Goal: Task Accomplishment & Management: Complete application form

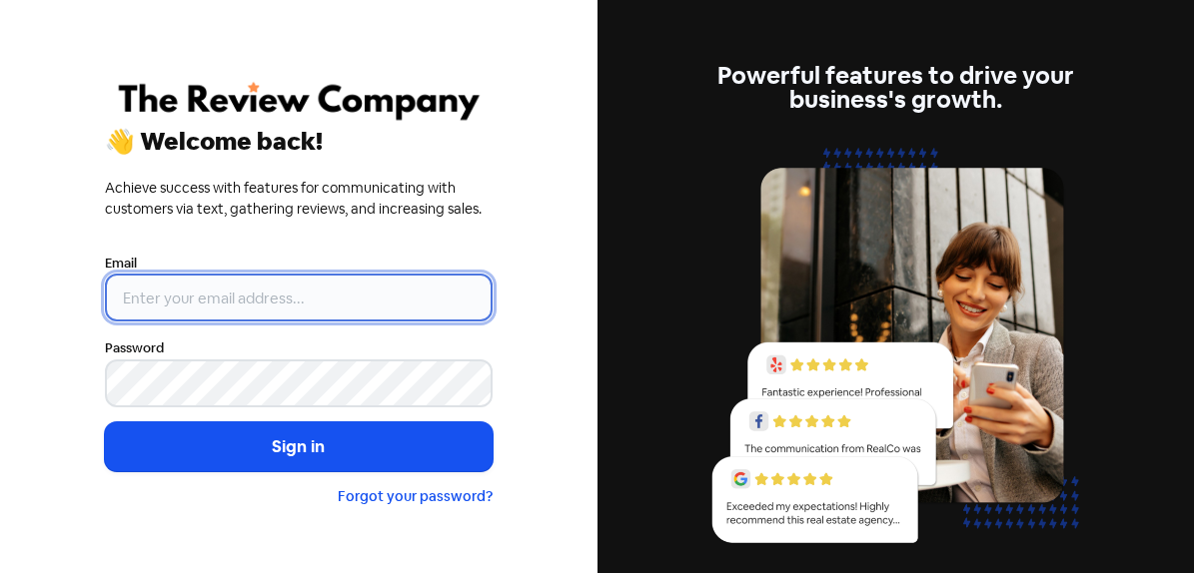
type input "[PERSON_NAME][EMAIL_ADDRESS][DOMAIN_NAME]"
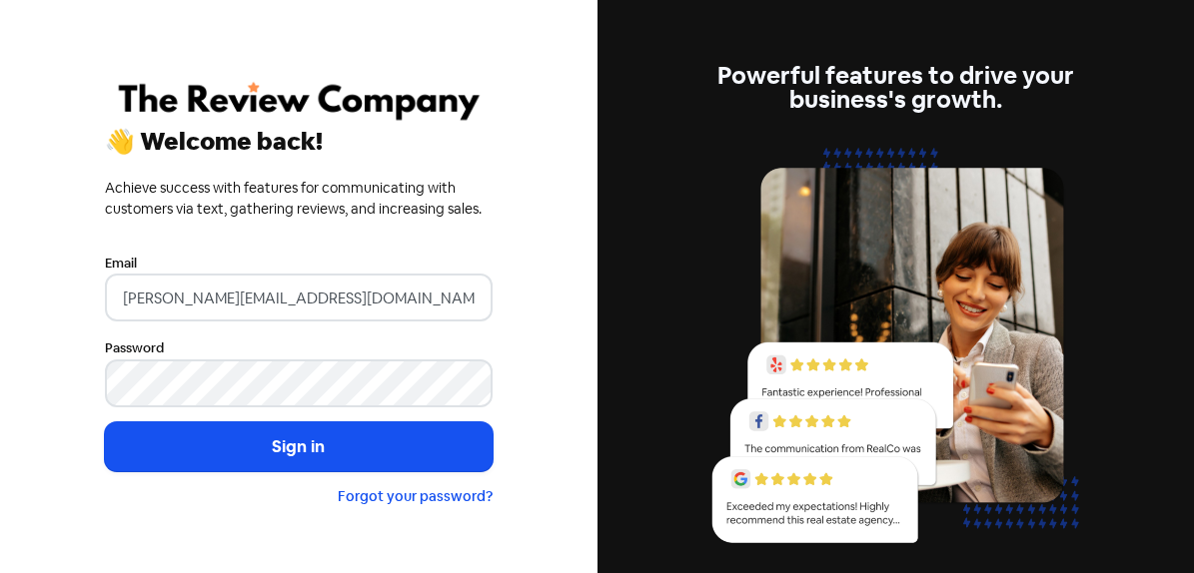
click at [299, 447] on button "Sign in" at bounding box center [299, 448] width 388 height 50
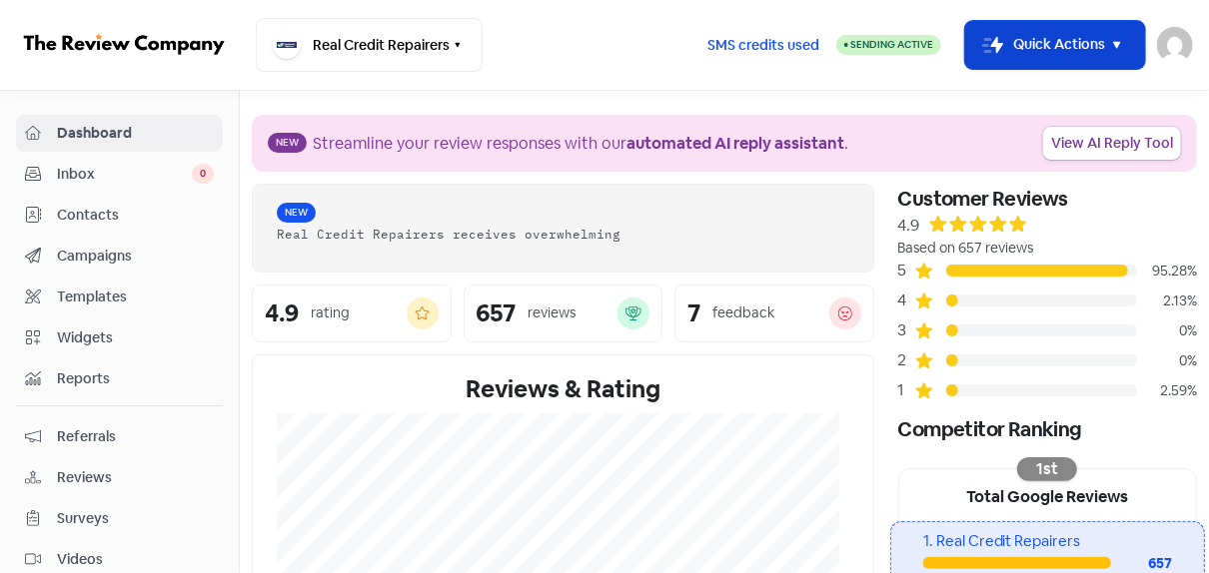
click at [1063, 41] on button "Icon For Thunder-move Quick Actions" at bounding box center [1055, 45] width 180 height 48
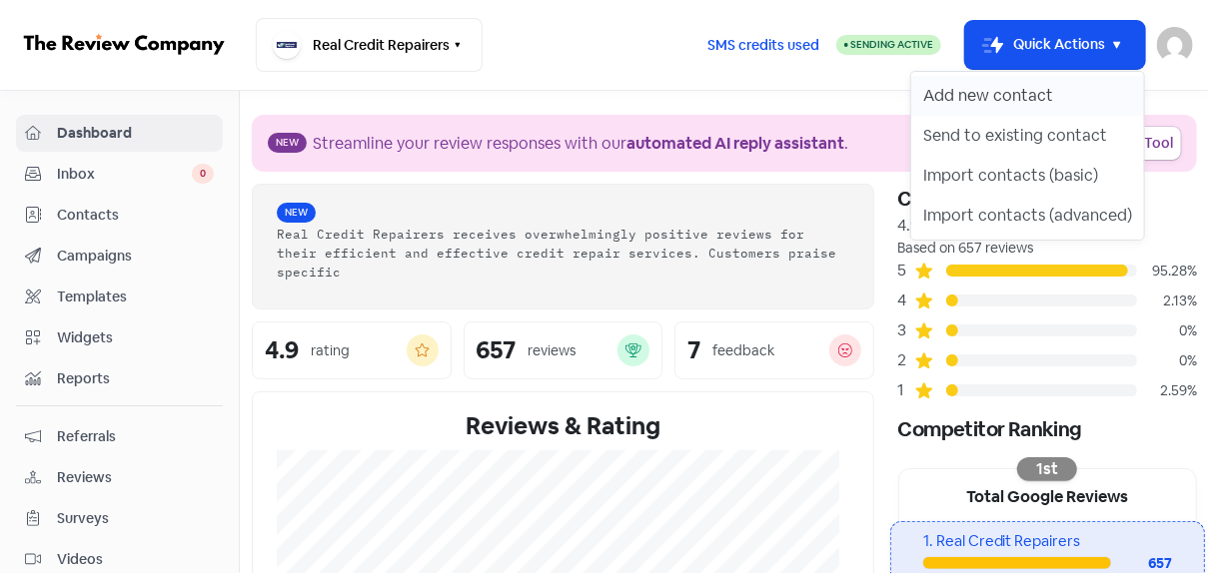
click at [987, 84] on button "Add new contact" at bounding box center [1027, 96] width 233 height 40
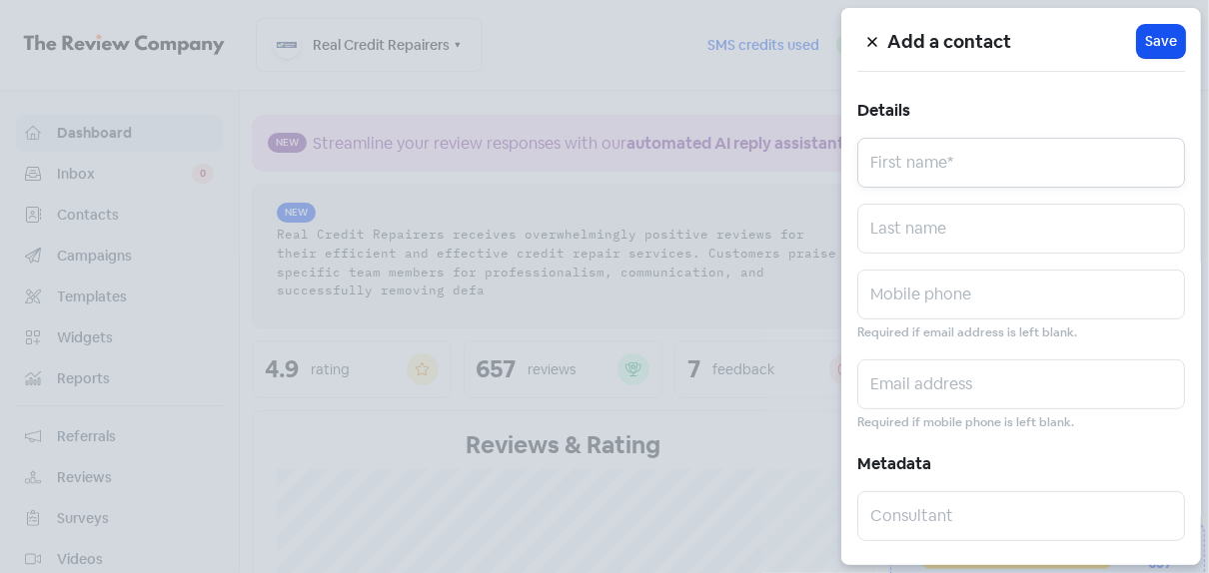
click at [969, 160] on input "text" at bounding box center [1021, 163] width 328 height 50
paste input "[PERSON_NAME]"
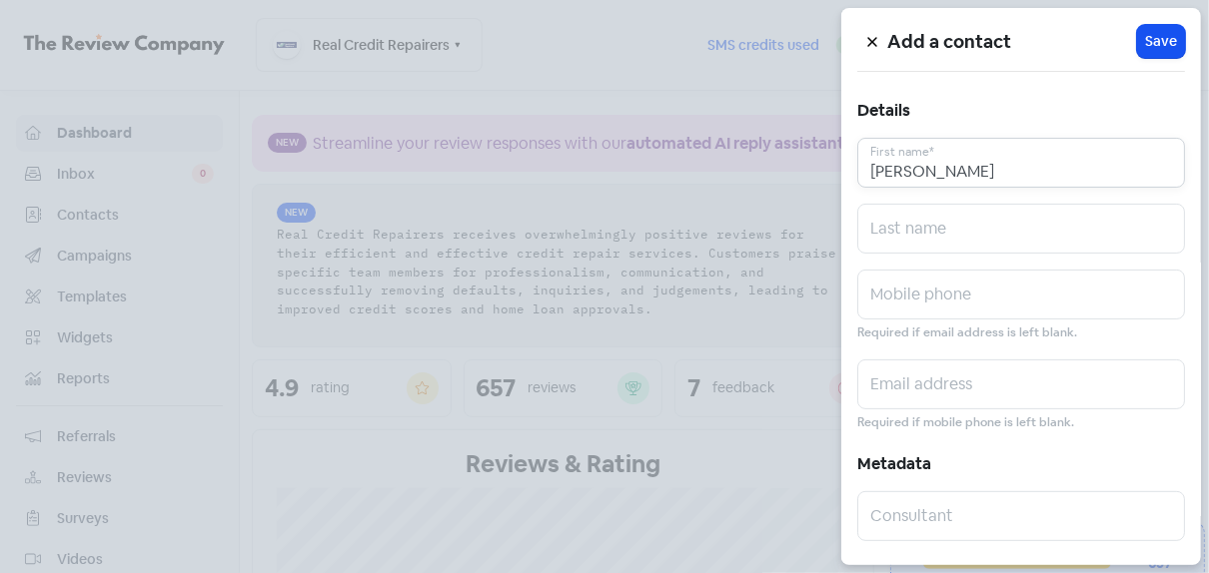
click at [959, 165] on input "[PERSON_NAME]" at bounding box center [1021, 163] width 328 height 50
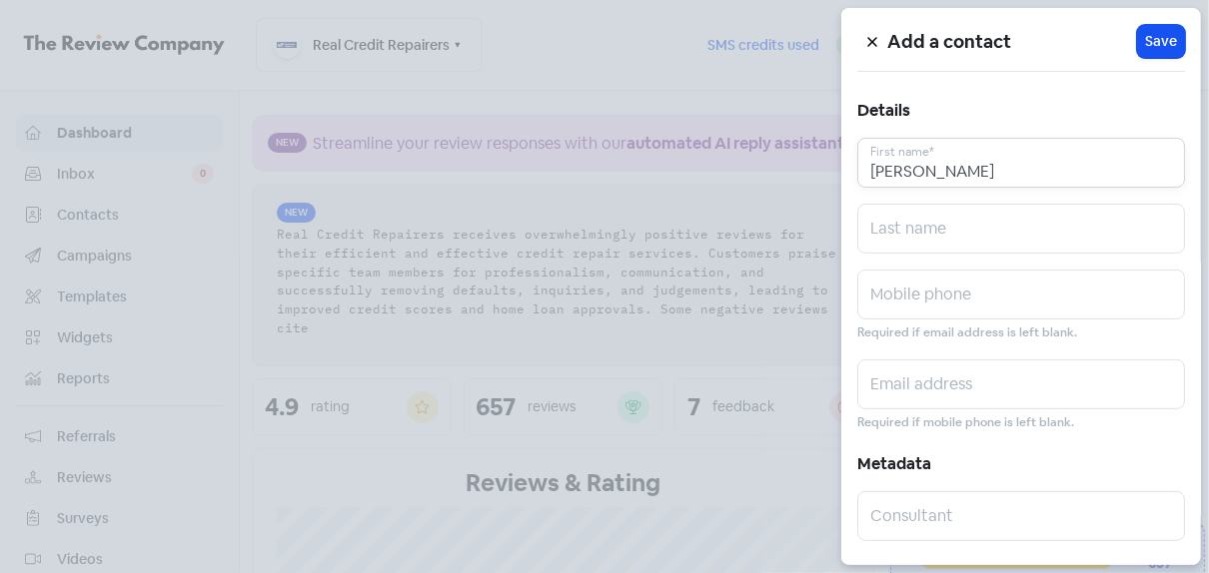
click at [959, 165] on input "[PERSON_NAME]" at bounding box center [1021, 163] width 328 height 50
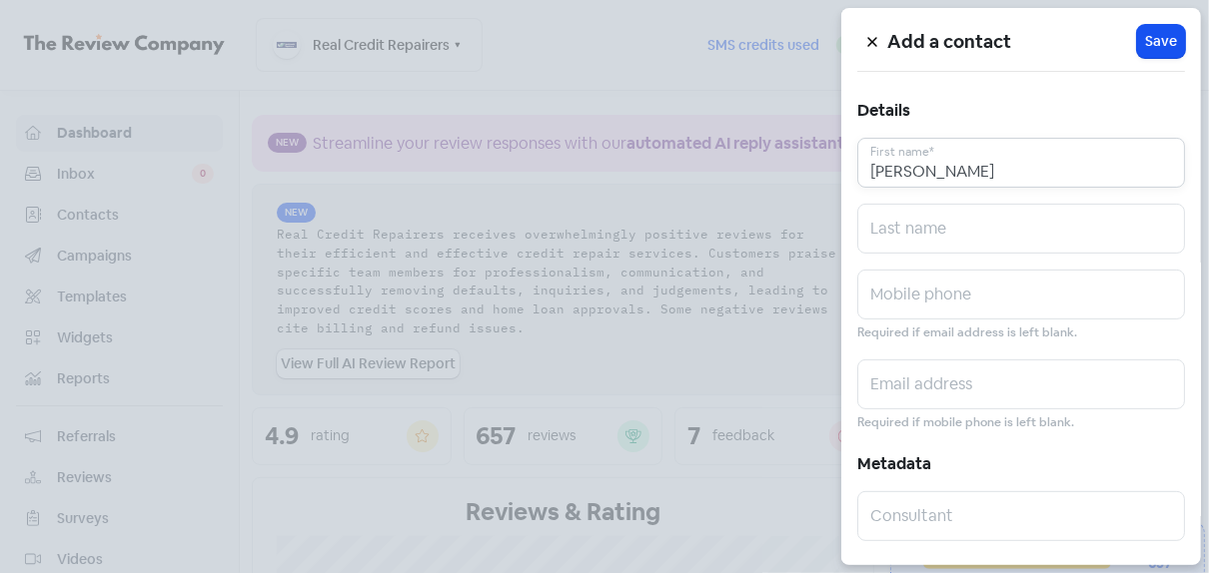
type input "[PERSON_NAME]"
click at [933, 220] on input "text" at bounding box center [1021, 229] width 328 height 50
paste input "Tatana"
type input "Tatana"
click at [924, 377] on input "text" at bounding box center [1021, 385] width 328 height 50
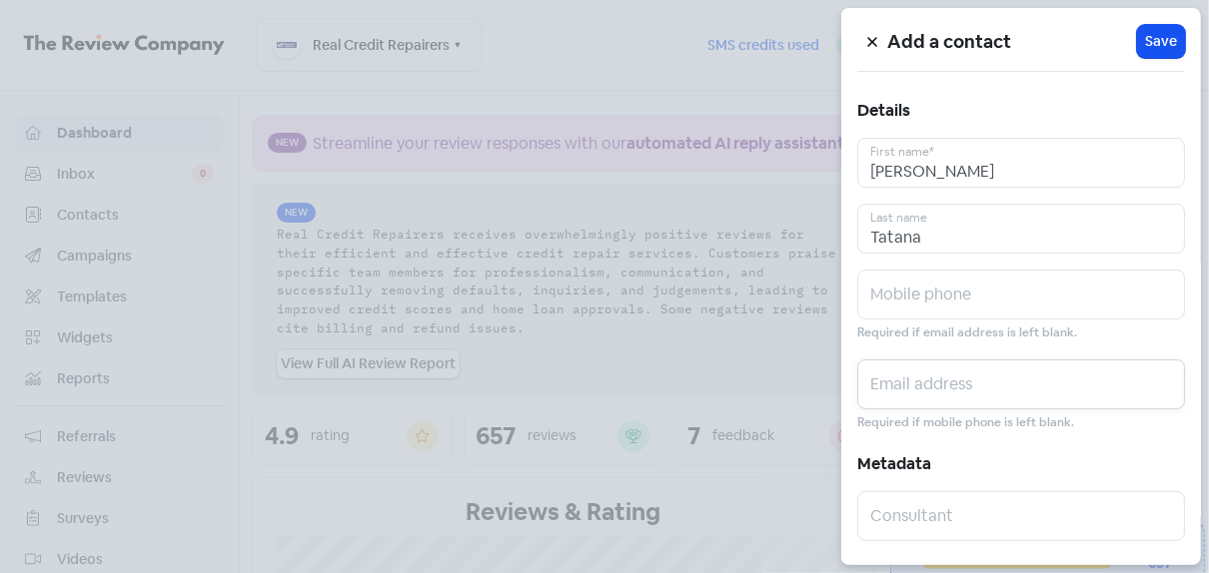
paste input "[EMAIL_ADDRESS][DOMAIN_NAME]"
type input "jrtatana00@gmail.com"
click at [901, 286] on input "text" at bounding box center [1021, 295] width 328 height 50
paste input "0410817242"
type input "0410817242"
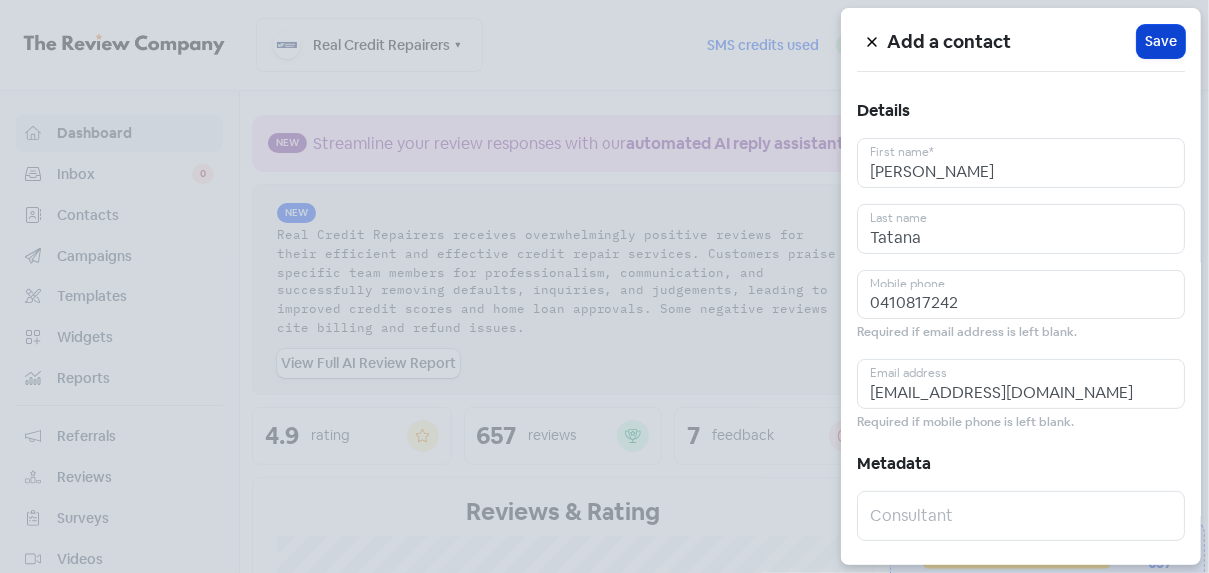
click at [1150, 49] on span "Save" at bounding box center [1161, 41] width 32 height 21
